Goal: Find specific page/section: Find specific page/section

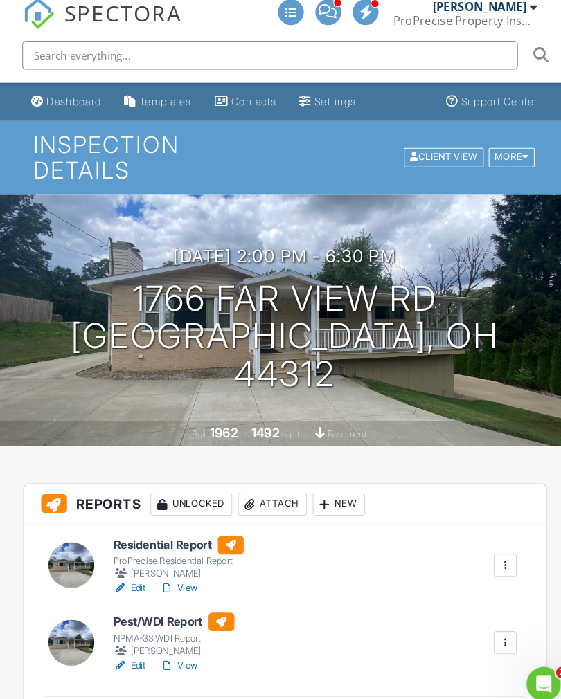
click at [67, 104] on link "Dashboard" at bounding box center [70, 107] width 78 height 26
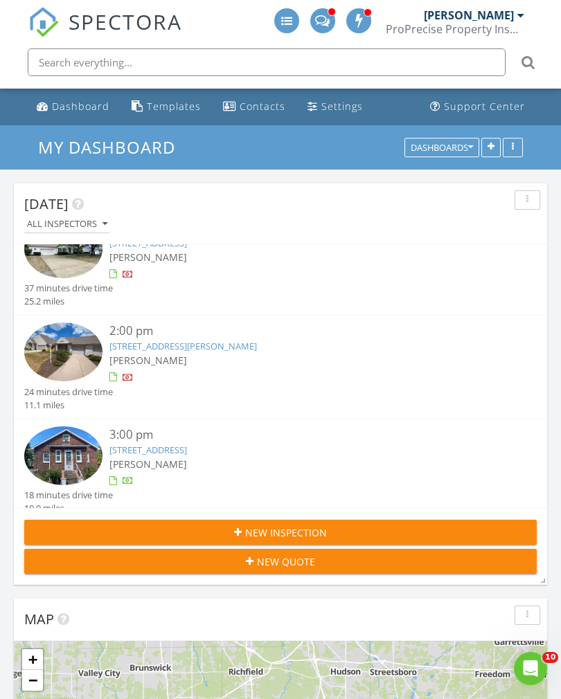
scroll to position [622, 0]
click at [64, 451] on img at bounding box center [63, 455] width 78 height 59
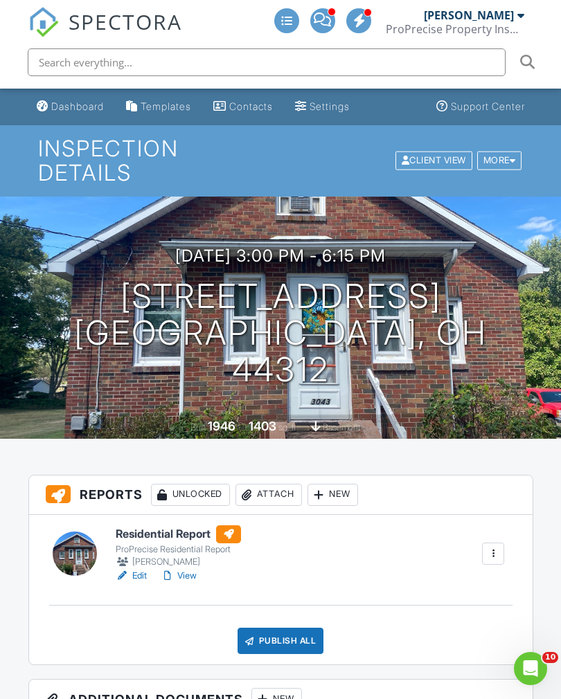
click at [206, 388] on div "[DATE] 3:00 pm - 6:15 pm [STREET_ADDRESS] [GEOGRAPHIC_DATA], OH 44312 Built 194…" at bounding box center [280, 318] width 561 height 242
click at [181, 573] on link "View" at bounding box center [179, 576] width 36 height 14
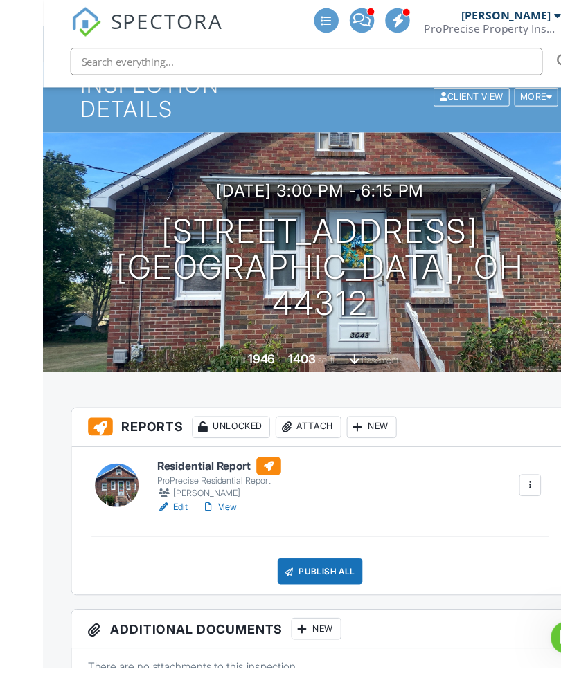
scroll to position [70, 0]
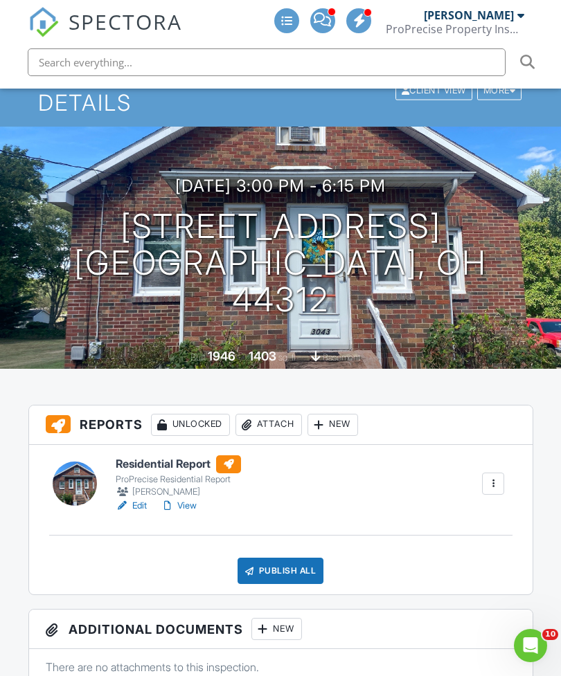
click at [191, 496] on div "[PERSON_NAME]" at bounding box center [178, 492] width 125 height 14
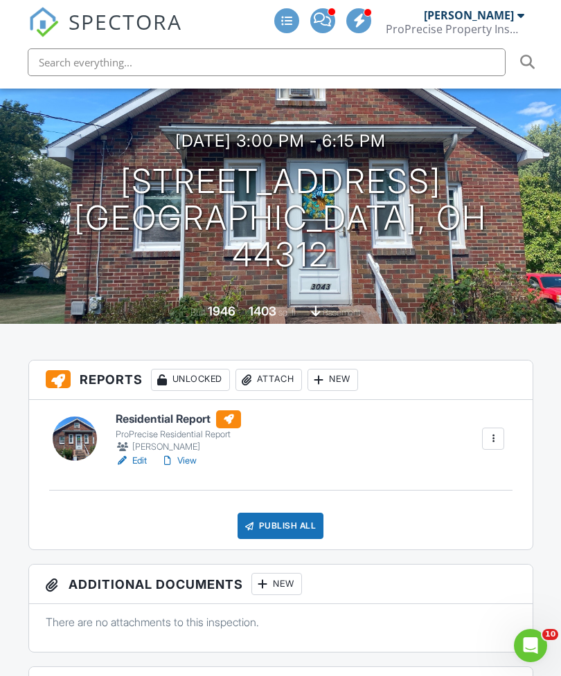
click at [192, 458] on link "View" at bounding box center [179, 461] width 36 height 14
